Goal: Task Accomplishment & Management: Manage account settings

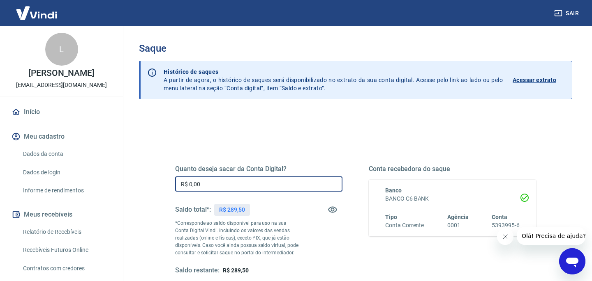
drag, startPoint x: 208, startPoint y: 185, endPoint x: 159, endPoint y: 184, distance: 49.3
click at [159, 184] on div "Quanto deseja sacar da Conta Digital? R$ 0,00 ​ Saldo total*: R$ 289,50 *Corres…" at bounding box center [355, 224] width 400 height 191
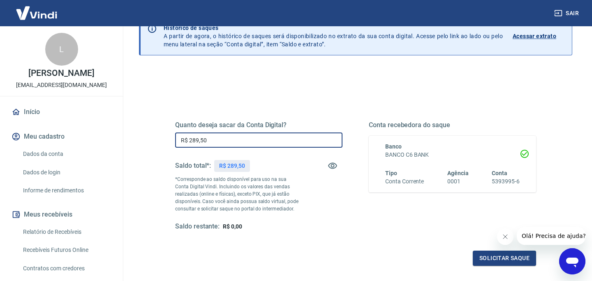
scroll to position [46, 0]
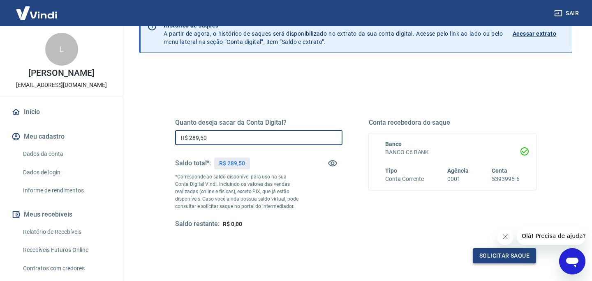
type input "R$ 289,50"
click at [481, 253] on button "Solicitar saque" at bounding box center [503, 256] width 63 height 15
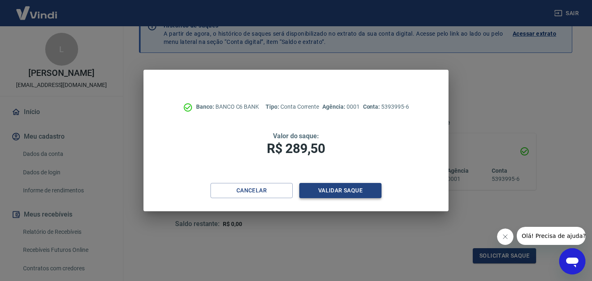
click at [355, 189] on button "Validar saque" at bounding box center [340, 190] width 82 height 15
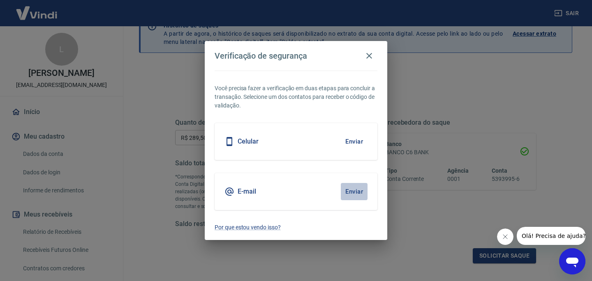
click at [355, 189] on button "Enviar" at bounding box center [354, 191] width 27 height 17
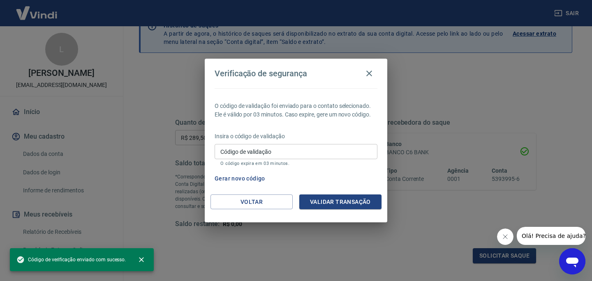
click at [249, 156] on div "Código de validação Código de validação O código expira em 03 minutos." at bounding box center [295, 155] width 163 height 22
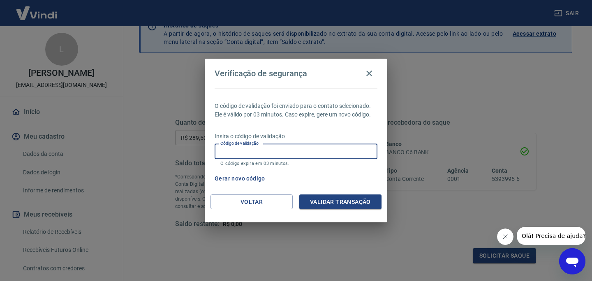
paste input "796594"
type input "796594"
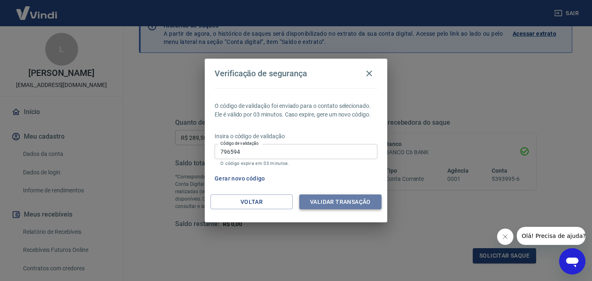
click at [337, 208] on button "Validar transação" at bounding box center [340, 202] width 82 height 15
